Goal: Task Accomplishment & Management: Manage account settings

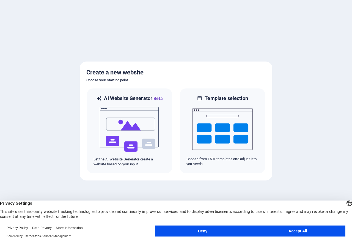
click at [292, 231] on button "Accept All" at bounding box center [297, 231] width 95 height 11
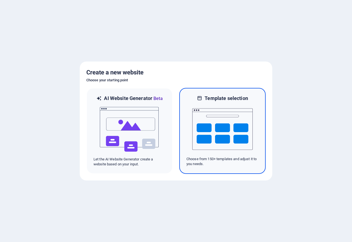
click at [210, 118] on img at bounding box center [222, 129] width 60 height 55
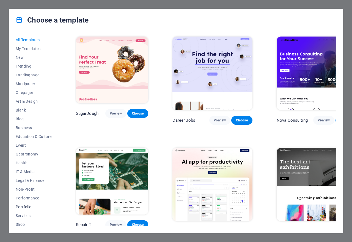
click at [30, 207] on span "Portfolio" at bounding box center [34, 207] width 36 height 4
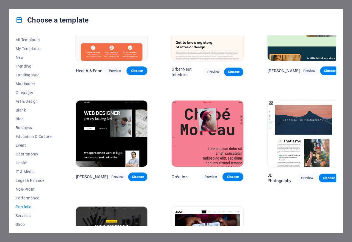
scroll to position [14, 0]
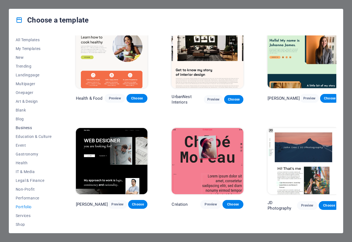
click at [28, 128] on span "Business" at bounding box center [34, 128] width 36 height 4
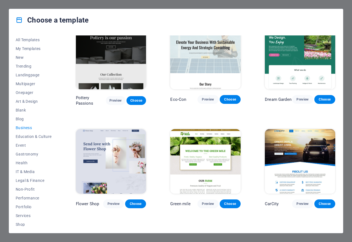
scroll to position [0, 0]
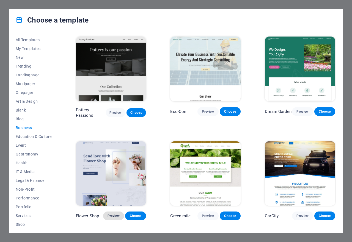
click at [115, 215] on span "Preview" at bounding box center [114, 216] width 12 height 4
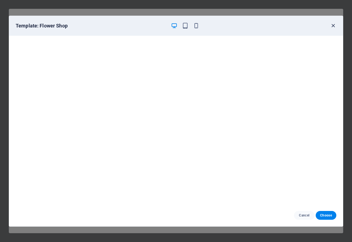
click at [333, 26] on icon "button" at bounding box center [333, 26] width 6 height 6
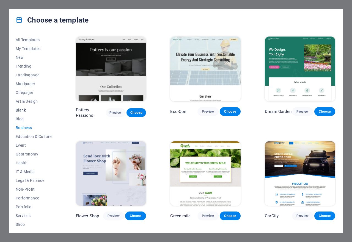
click at [19, 110] on span "Blank" at bounding box center [34, 110] width 36 height 4
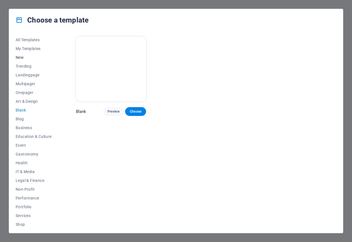
click at [24, 58] on span "New" at bounding box center [34, 57] width 36 height 4
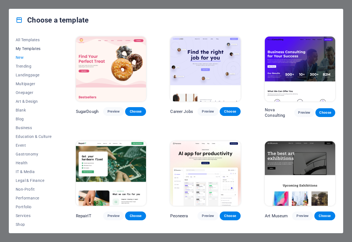
click at [32, 48] on span "My Templates" at bounding box center [34, 48] width 36 height 4
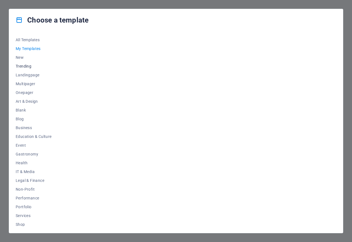
click at [26, 67] on span "Trending" at bounding box center [34, 66] width 36 height 4
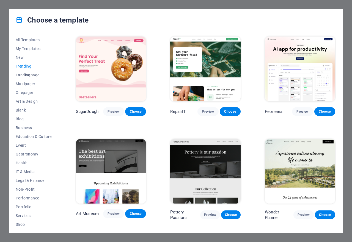
click at [31, 75] on span "Landingpage" at bounding box center [34, 75] width 36 height 4
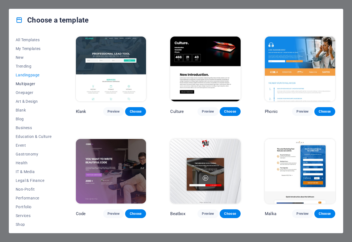
click at [31, 84] on span "Multipager" at bounding box center [34, 84] width 36 height 4
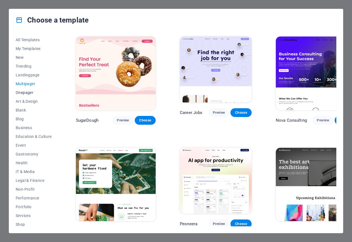
click at [30, 92] on span "Onepager" at bounding box center [34, 92] width 36 height 4
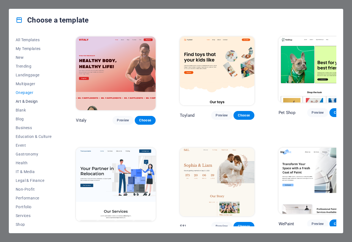
click at [29, 102] on span "Art & Design" at bounding box center [34, 101] width 36 height 4
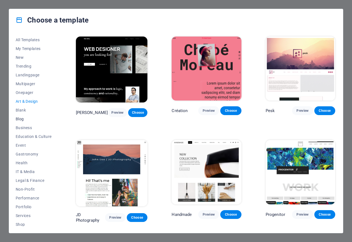
click at [23, 120] on span "Blog" at bounding box center [34, 119] width 36 height 4
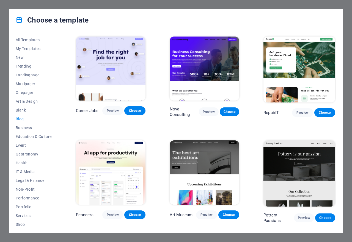
scroll to position [27, 0]
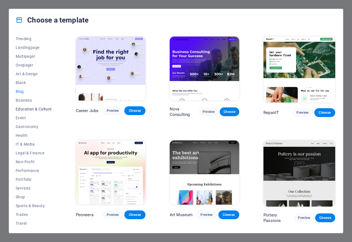
click at [28, 109] on span "Education & Culture" at bounding box center [34, 109] width 36 height 4
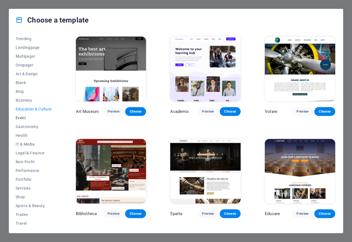
click at [24, 117] on span "Event" at bounding box center [34, 118] width 36 height 4
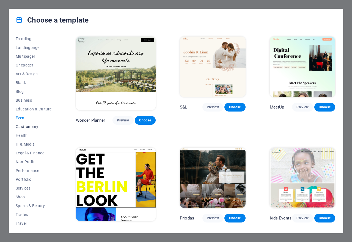
click at [29, 127] on span "Gastronomy" at bounding box center [34, 127] width 36 height 4
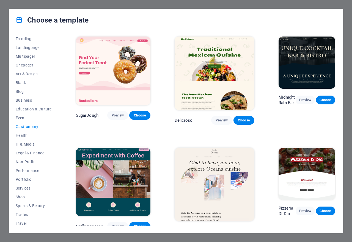
scroll to position [38, 0]
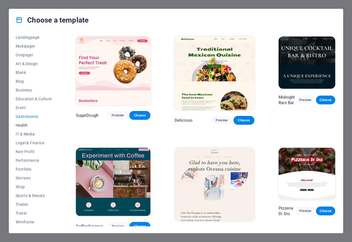
click at [25, 126] on span "Health" at bounding box center [34, 125] width 36 height 4
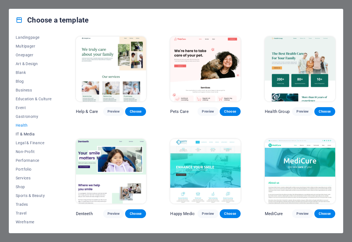
click at [30, 134] on span "IT & Media" at bounding box center [34, 134] width 36 height 4
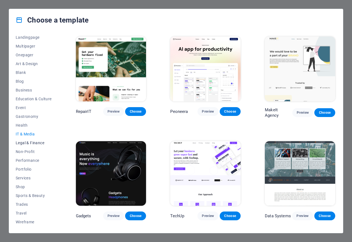
click at [35, 143] on span "Legal & Finance" at bounding box center [34, 143] width 36 height 4
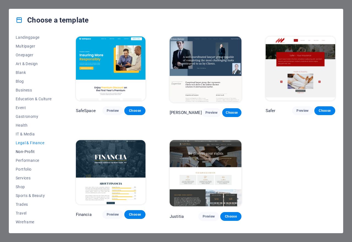
click at [34, 150] on span "Non-Profit" at bounding box center [34, 152] width 36 height 4
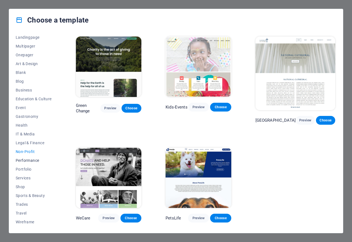
click at [33, 162] on span "Performance" at bounding box center [34, 160] width 36 height 4
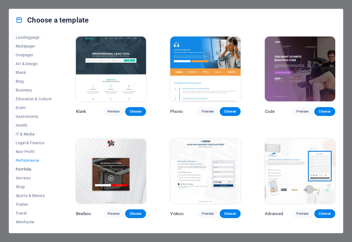
click at [29, 169] on span "Portfolio" at bounding box center [34, 169] width 36 height 4
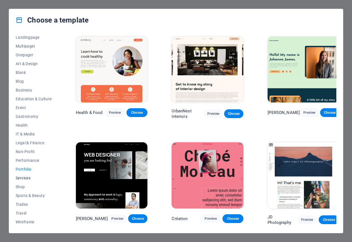
click at [26, 177] on span "Services" at bounding box center [34, 178] width 36 height 4
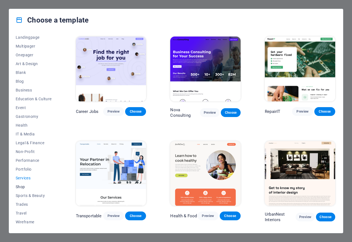
click at [20, 187] on span "Shop" at bounding box center [34, 187] width 36 height 4
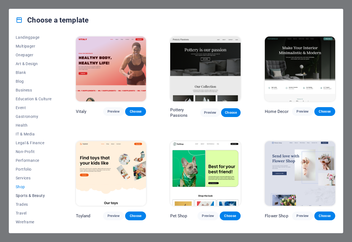
click at [30, 194] on span "Sports & Beauty" at bounding box center [34, 196] width 36 height 4
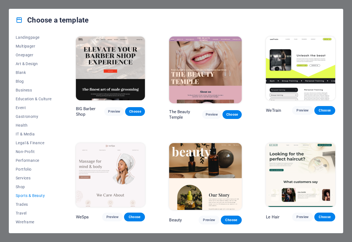
scroll to position [27, 0]
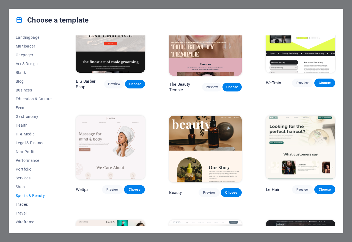
click at [30, 204] on span "Trades" at bounding box center [34, 204] width 36 height 4
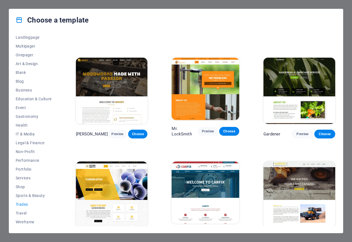
scroll to position [95, 0]
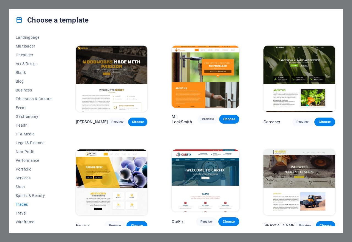
click at [23, 213] on span "Travel" at bounding box center [34, 213] width 36 height 4
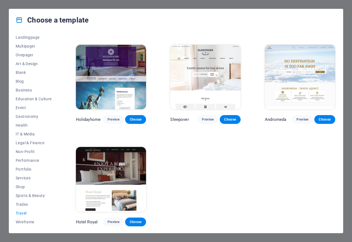
scroll to position [0, 0]
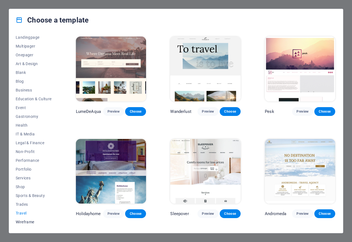
click at [26, 222] on span "Wireframe" at bounding box center [34, 222] width 36 height 4
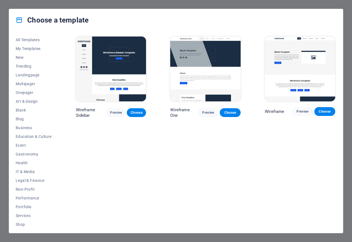
click at [349, 18] on div "Choose a template All Templates My Templates New Trending Landingpage Multipage…" at bounding box center [176, 121] width 352 height 242
click at [30, 41] on span "All Templates" at bounding box center [34, 40] width 36 height 4
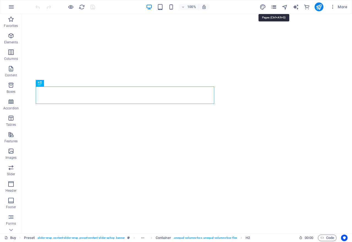
click at [274, 7] on icon "pages" at bounding box center [274, 7] width 6 height 6
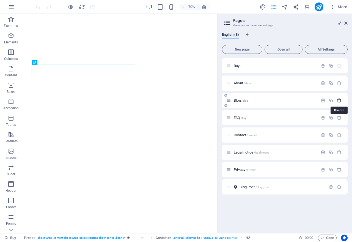
click at [338, 100] on icon "button" at bounding box center [339, 100] width 5 height 5
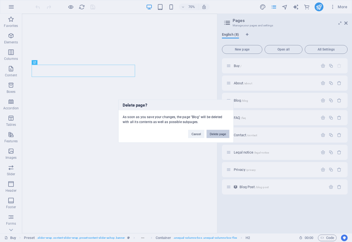
click at [212, 136] on button "Delete page" at bounding box center [217, 134] width 23 height 8
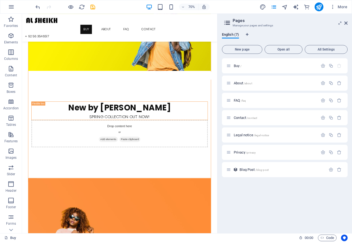
scroll to position [69, 0]
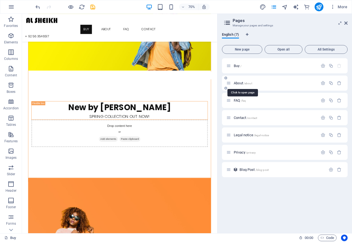
click at [239, 83] on span "About /about" at bounding box center [243, 83] width 18 height 4
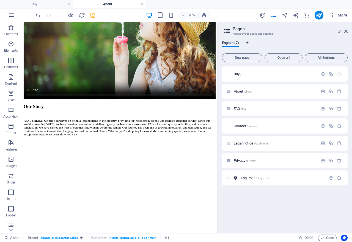
scroll to position [552, 0]
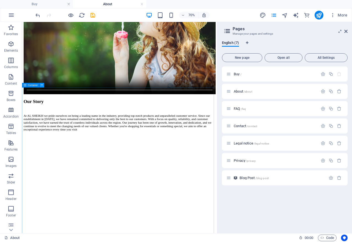
click at [41, 86] on icon at bounding box center [42, 85] width 2 height 4
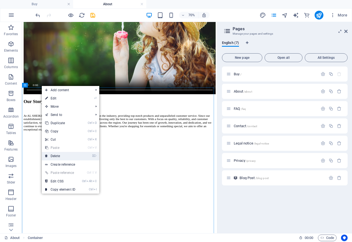
click at [55, 154] on link "⌦ Delete" at bounding box center [60, 156] width 37 height 8
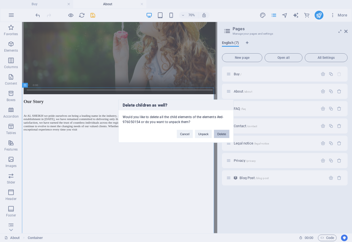
click at [217, 134] on button "Delete" at bounding box center [221, 134] width 15 height 8
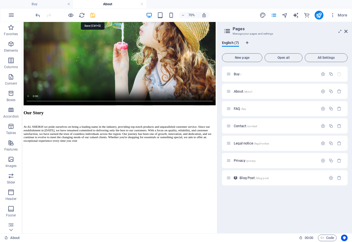
click at [93, 15] on icon "save" at bounding box center [93, 15] width 6 height 6
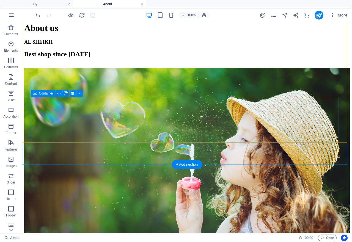
scroll to position [612, 0]
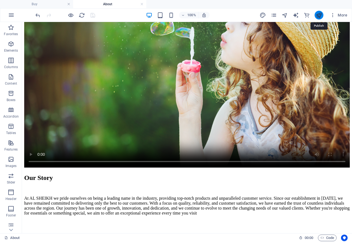
click at [318, 16] on icon "publish" at bounding box center [319, 15] width 6 height 6
